Goal: Information Seeking & Learning: Learn about a topic

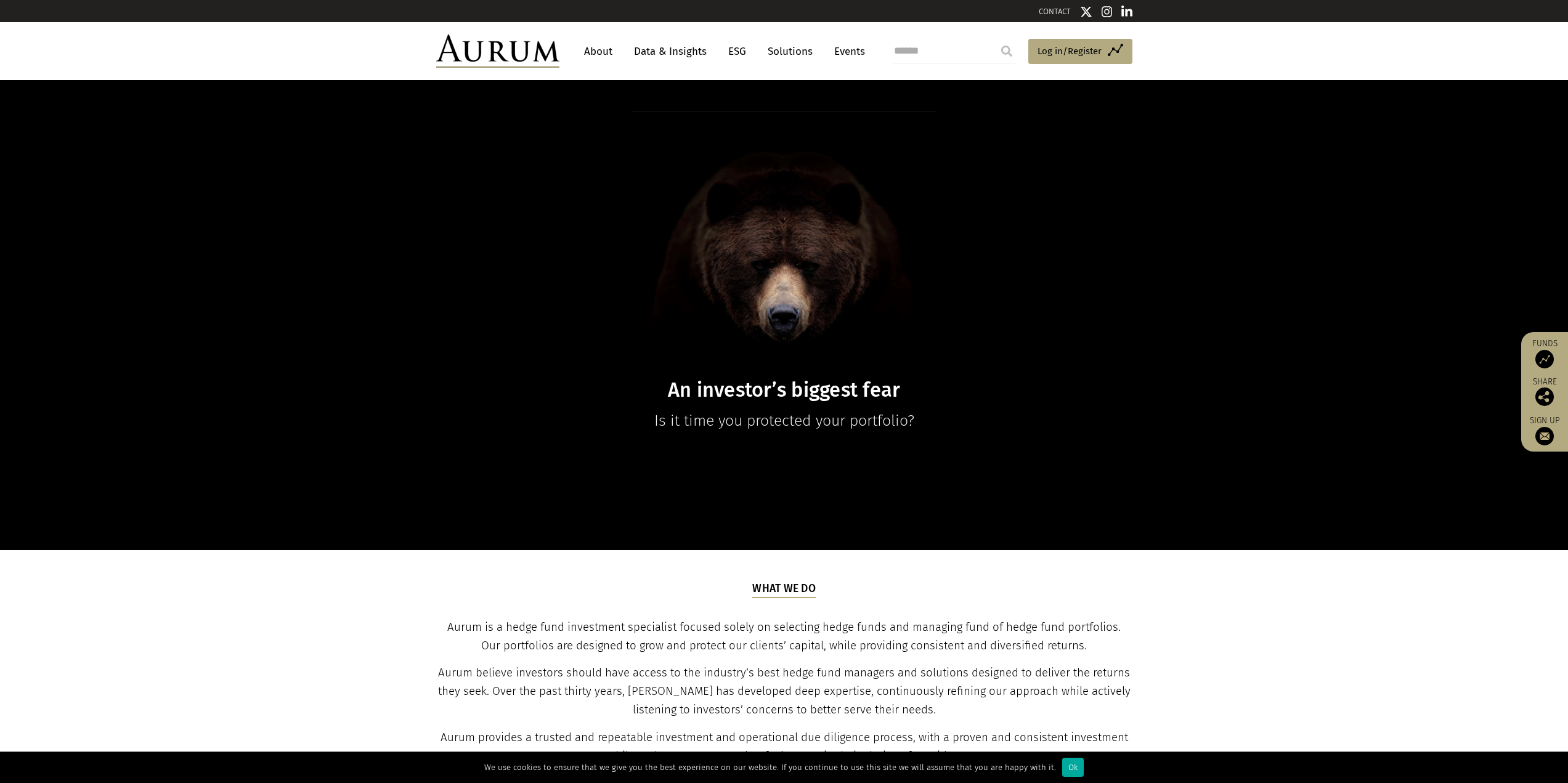
click at [606, 48] on link "About" at bounding box center [598, 51] width 40 height 23
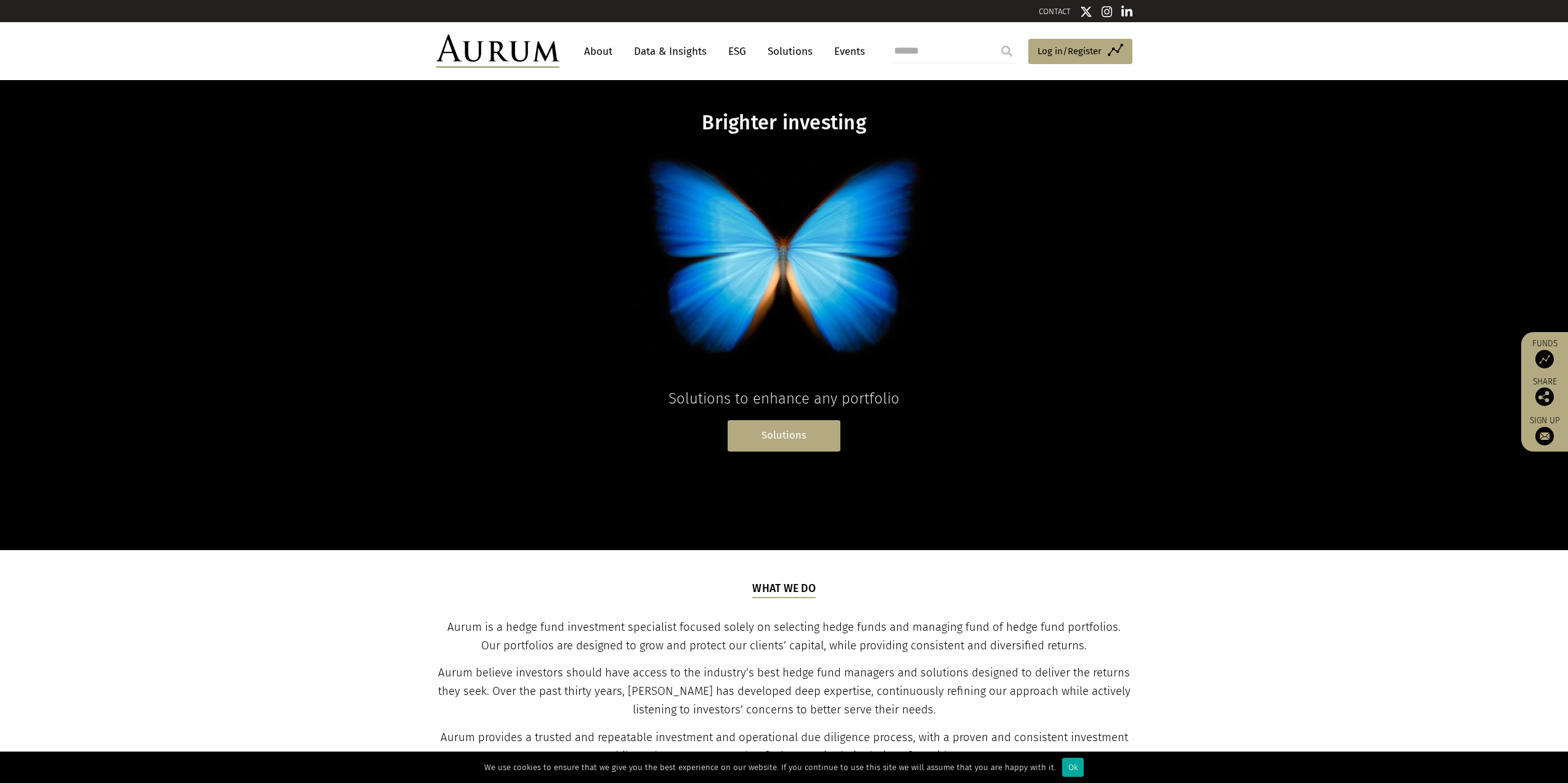
click at [796, 435] on link "Solutions" at bounding box center [783, 436] width 113 height 31
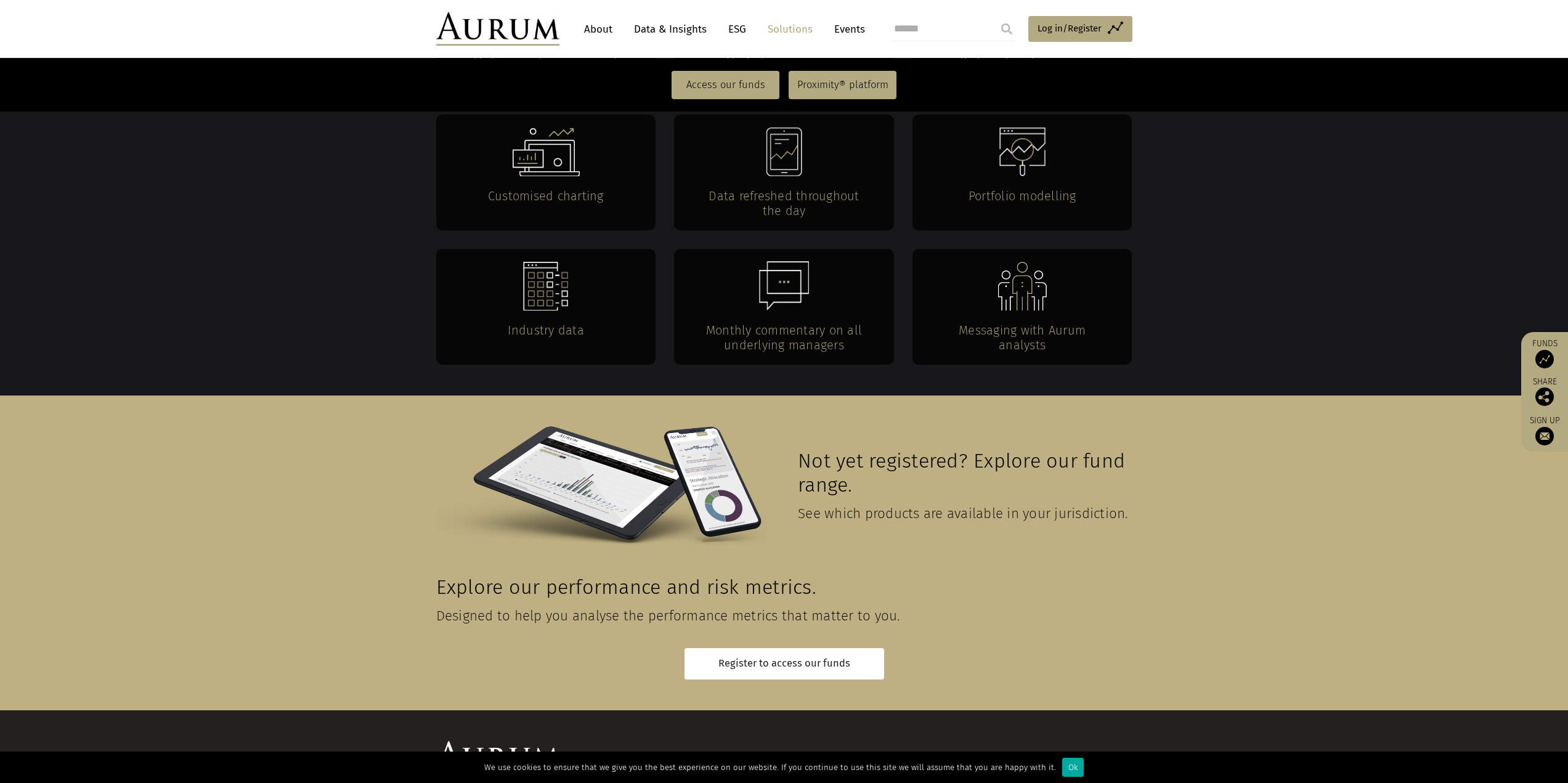
scroll to position [2483, 0]
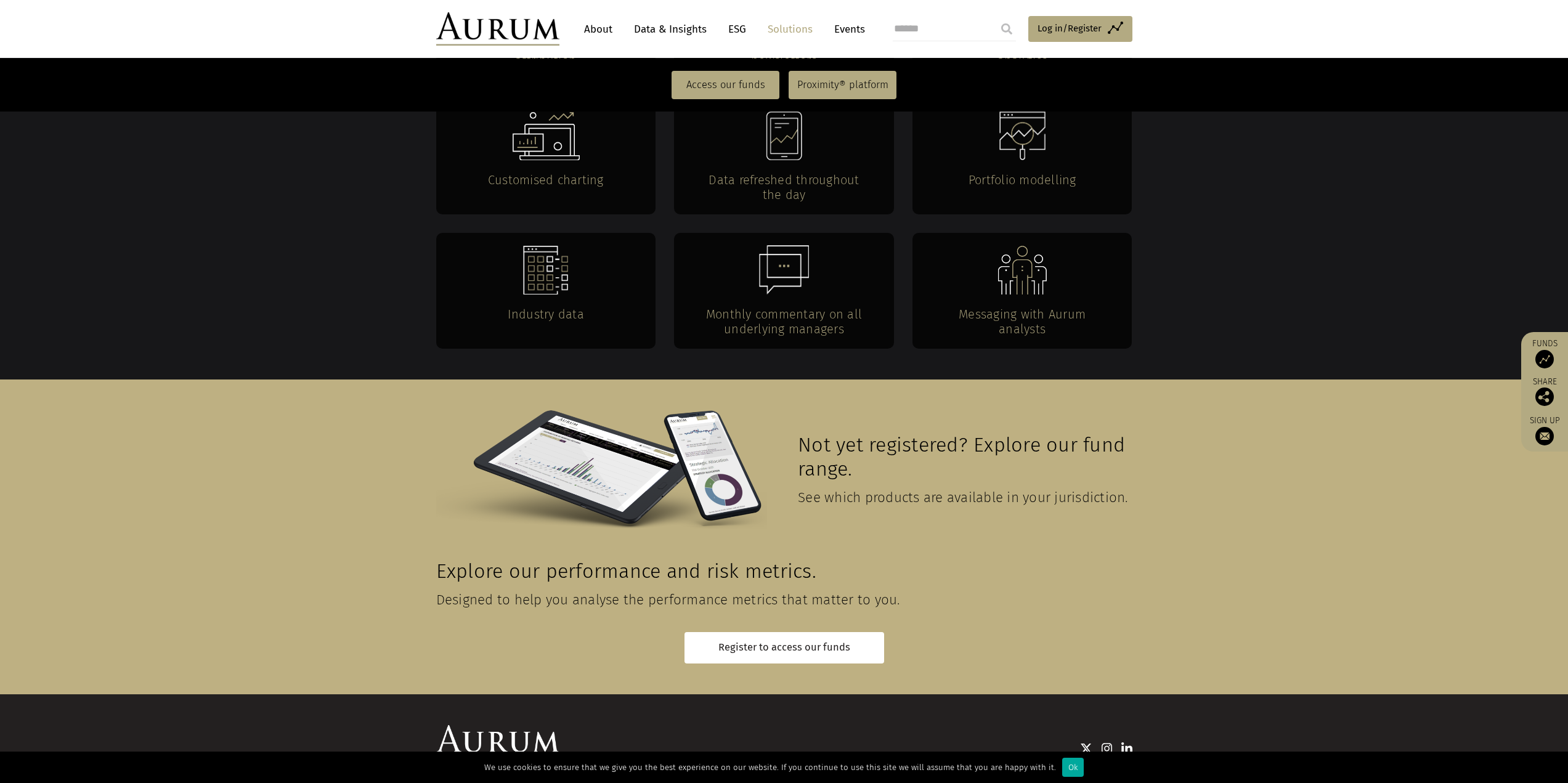
click at [885, 782] on link "Contact" at bounding box center [887, 794] width 31 height 11
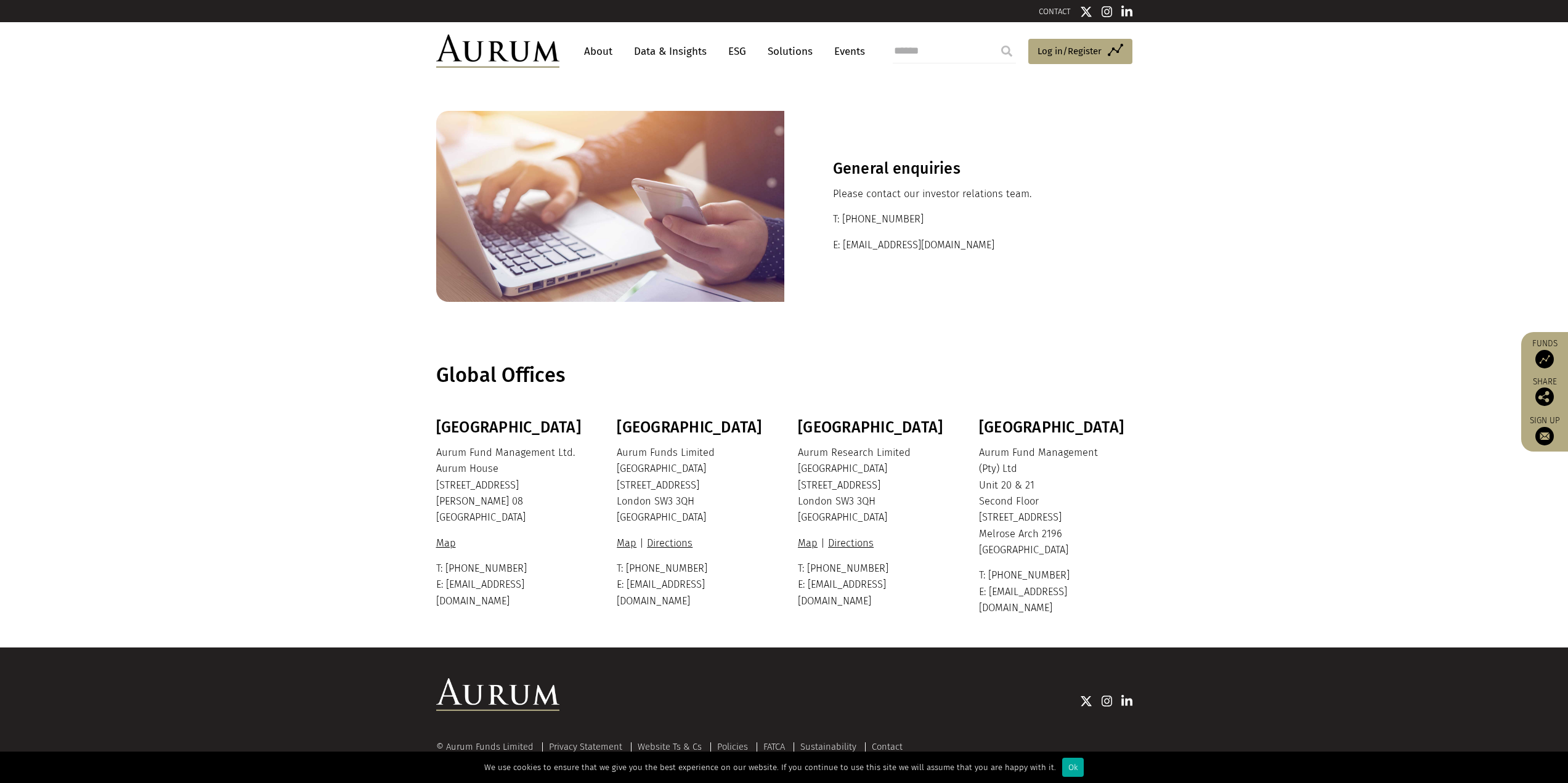
click at [693, 49] on link "Data & Insights" at bounding box center [670, 51] width 85 height 23
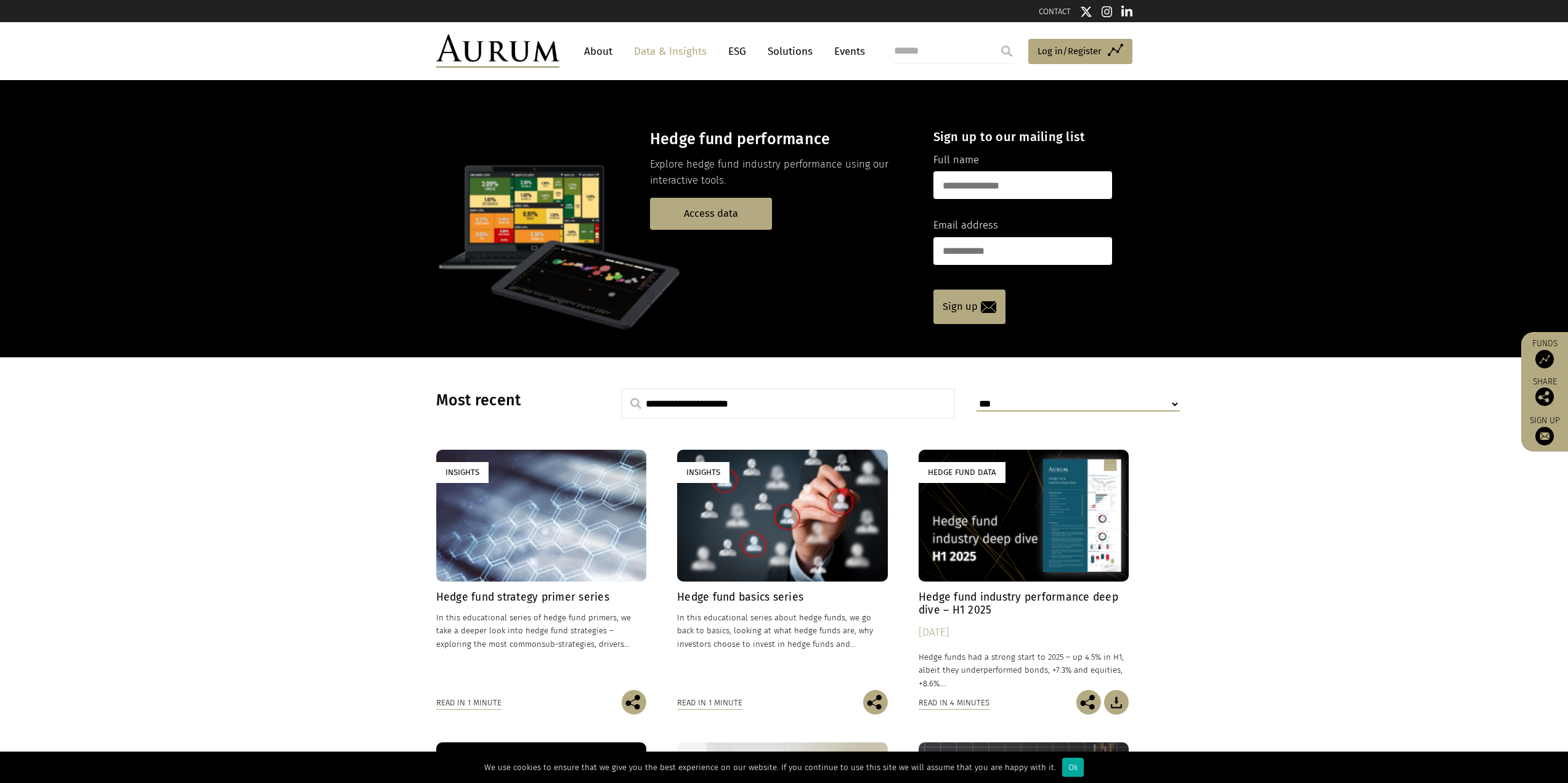
click at [743, 590] on link "Insights Hedge fund basics series In this educational series about hedge funds,…" at bounding box center [783, 570] width 211 height 240
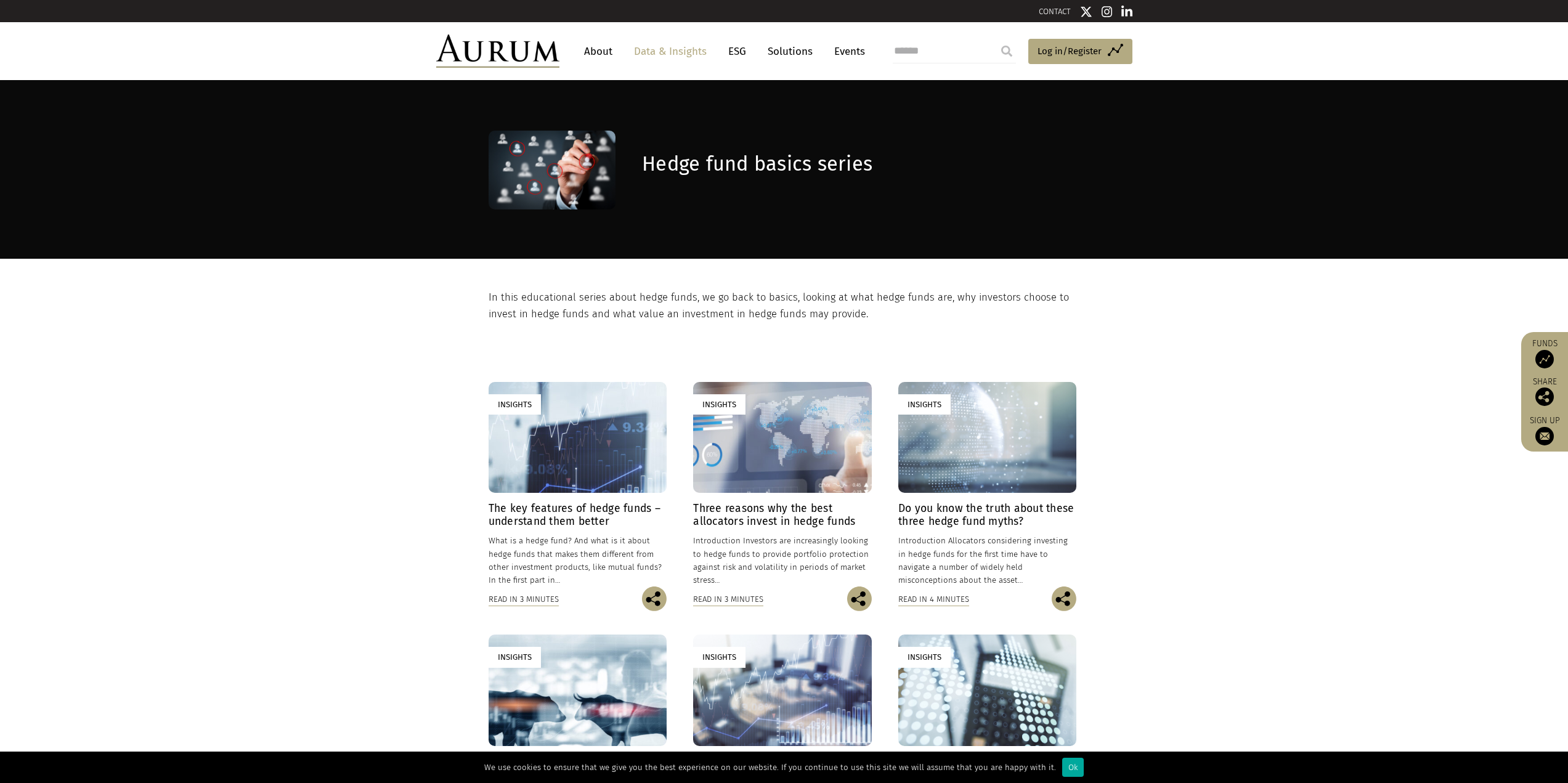
click at [811, 517] on h4 "Three reasons why the best allocators invest in hedge funds" at bounding box center [781, 515] width 178 height 26
click at [590, 514] on h4 "The key features of hedge funds – understand them better" at bounding box center [577, 515] width 178 height 26
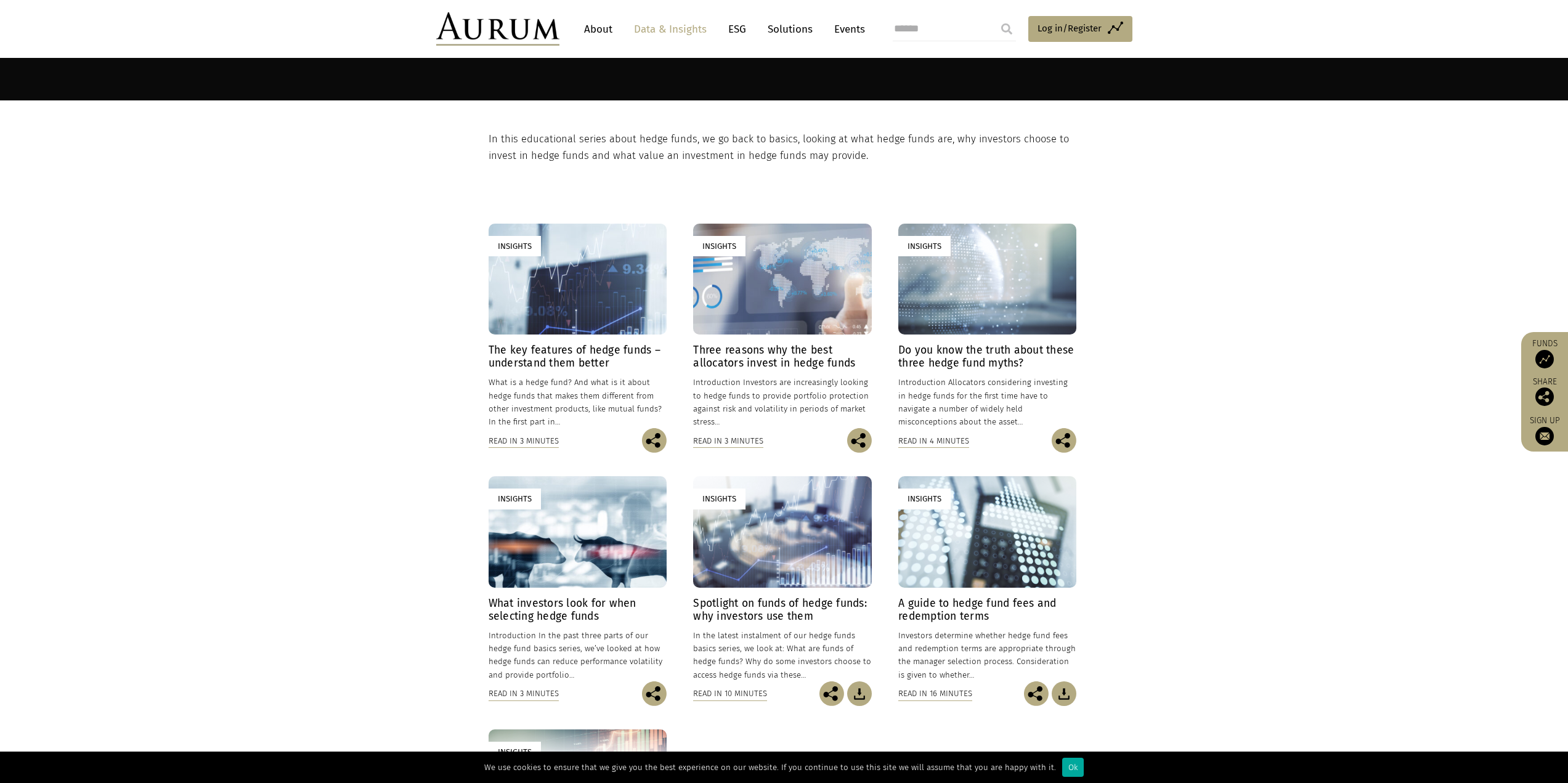
scroll to position [185, 0]
